Goal: Information Seeking & Learning: Learn about a topic

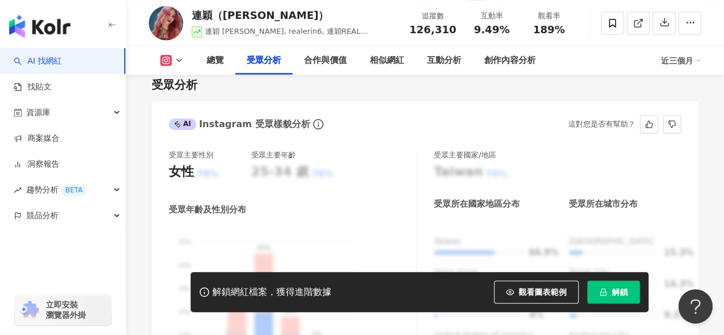
scroll to position [1026, 0]
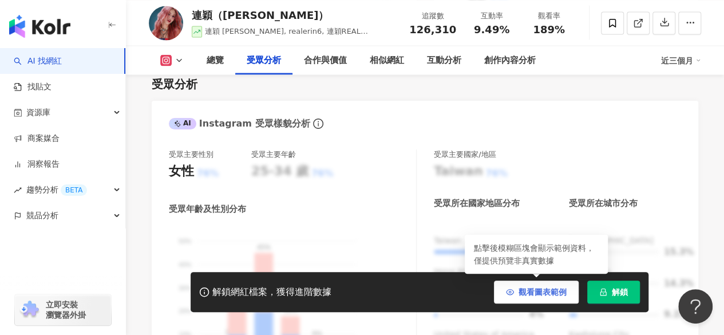
click at [545, 293] on span "觀看圖表範例" at bounding box center [543, 291] width 48 height 9
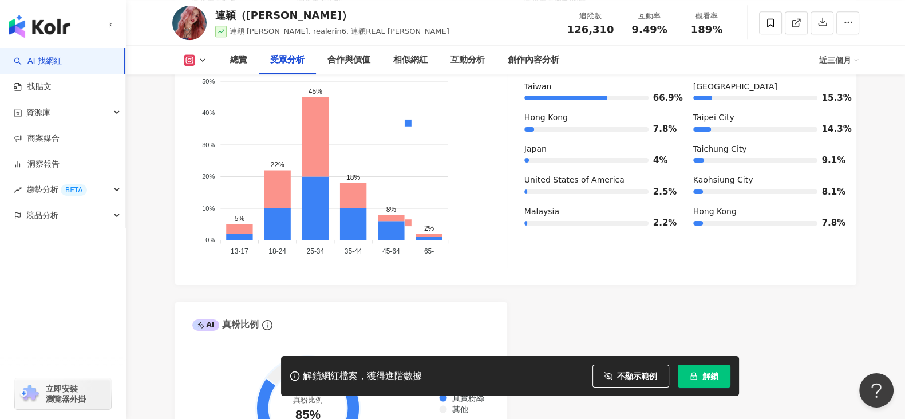
scroll to position [1196, 0]
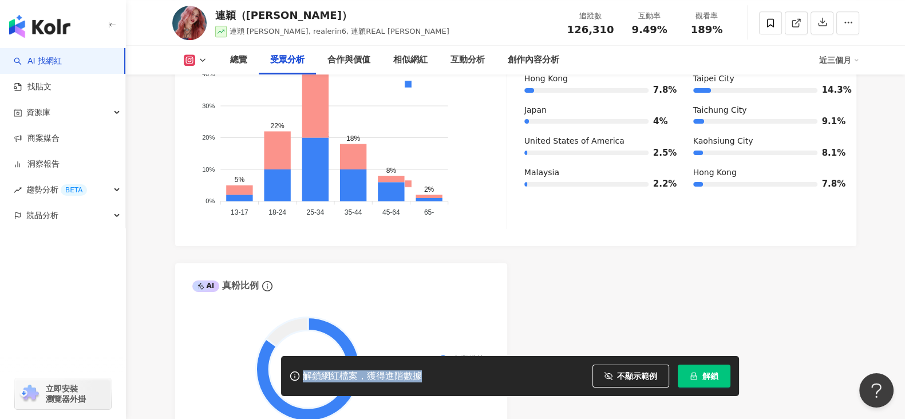
drag, startPoint x: 291, startPoint y: 366, endPoint x: 452, endPoint y: 375, distance: 161.7
click at [452, 334] on div "解鎖網紅檔案，獲得進階數據 不顯示範例 點擊後模糊區塊會顯示範例資料，僅提供預覽非真實數據 解鎖" at bounding box center [510, 376] width 458 height 40
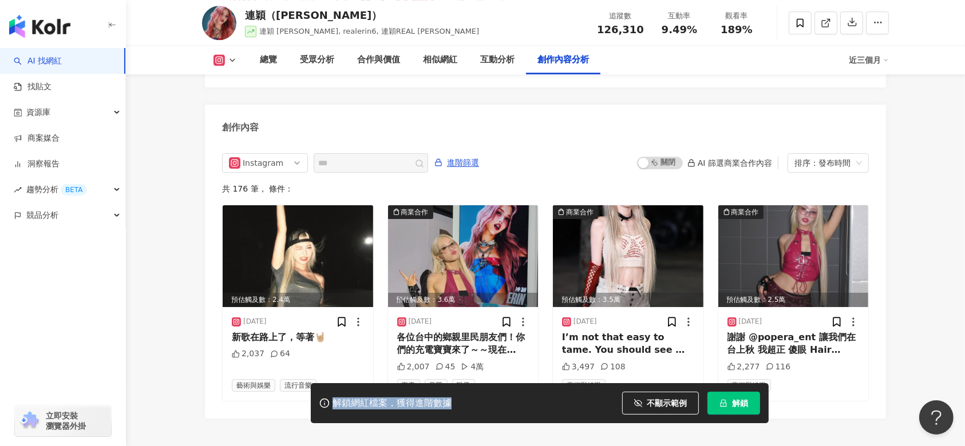
scroll to position [3495, 0]
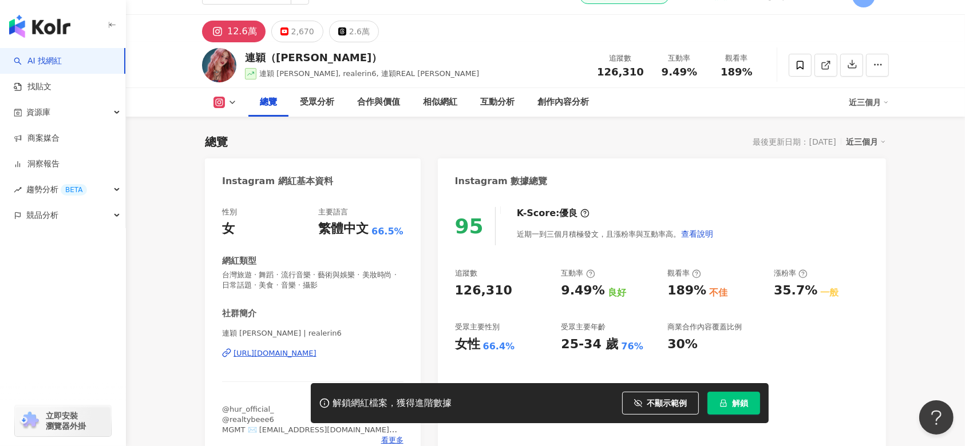
scroll to position [0, 0]
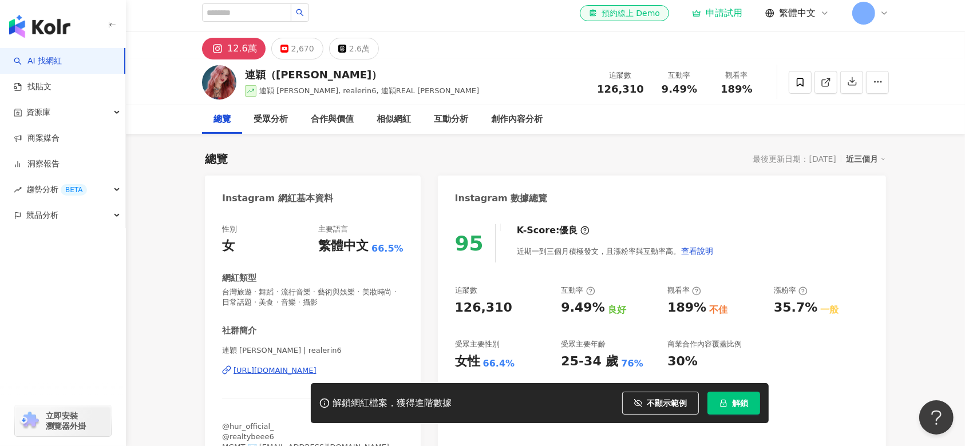
scroll to position [6, 0]
click at [261, 112] on div "受眾分析" at bounding box center [271, 119] width 34 height 14
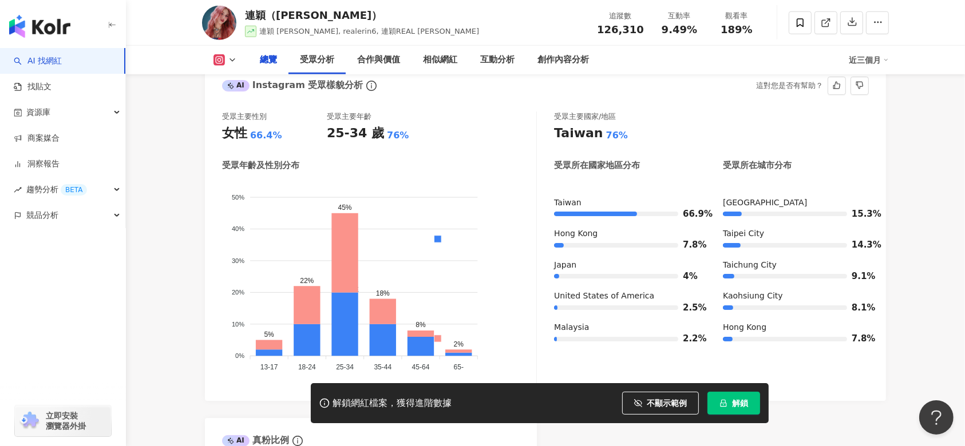
scroll to position [787, 0]
